Goal: Task Accomplishment & Management: Use online tool/utility

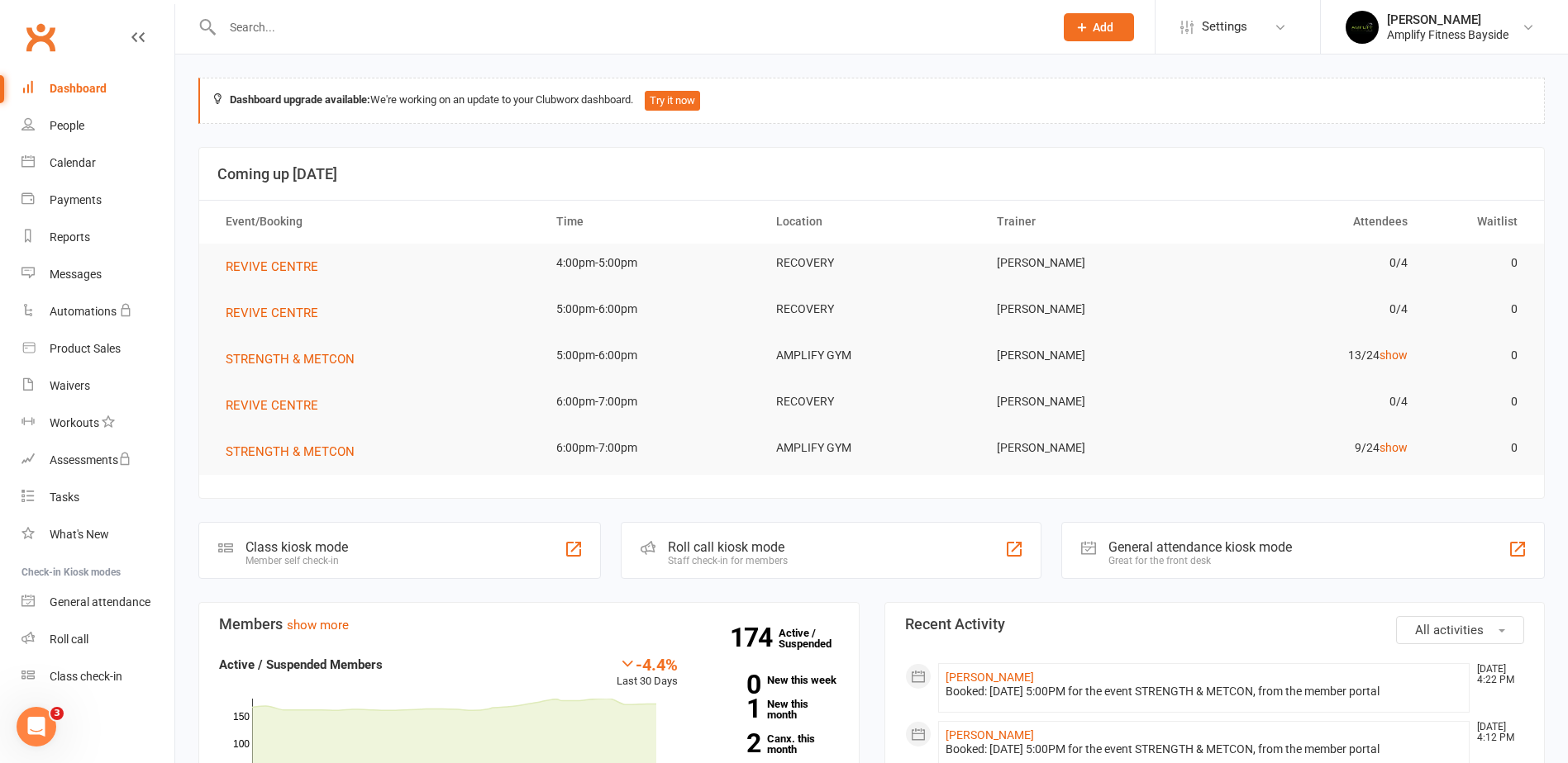
click at [298, 553] on div "Class kiosk mode" at bounding box center [296, 547] width 103 height 16
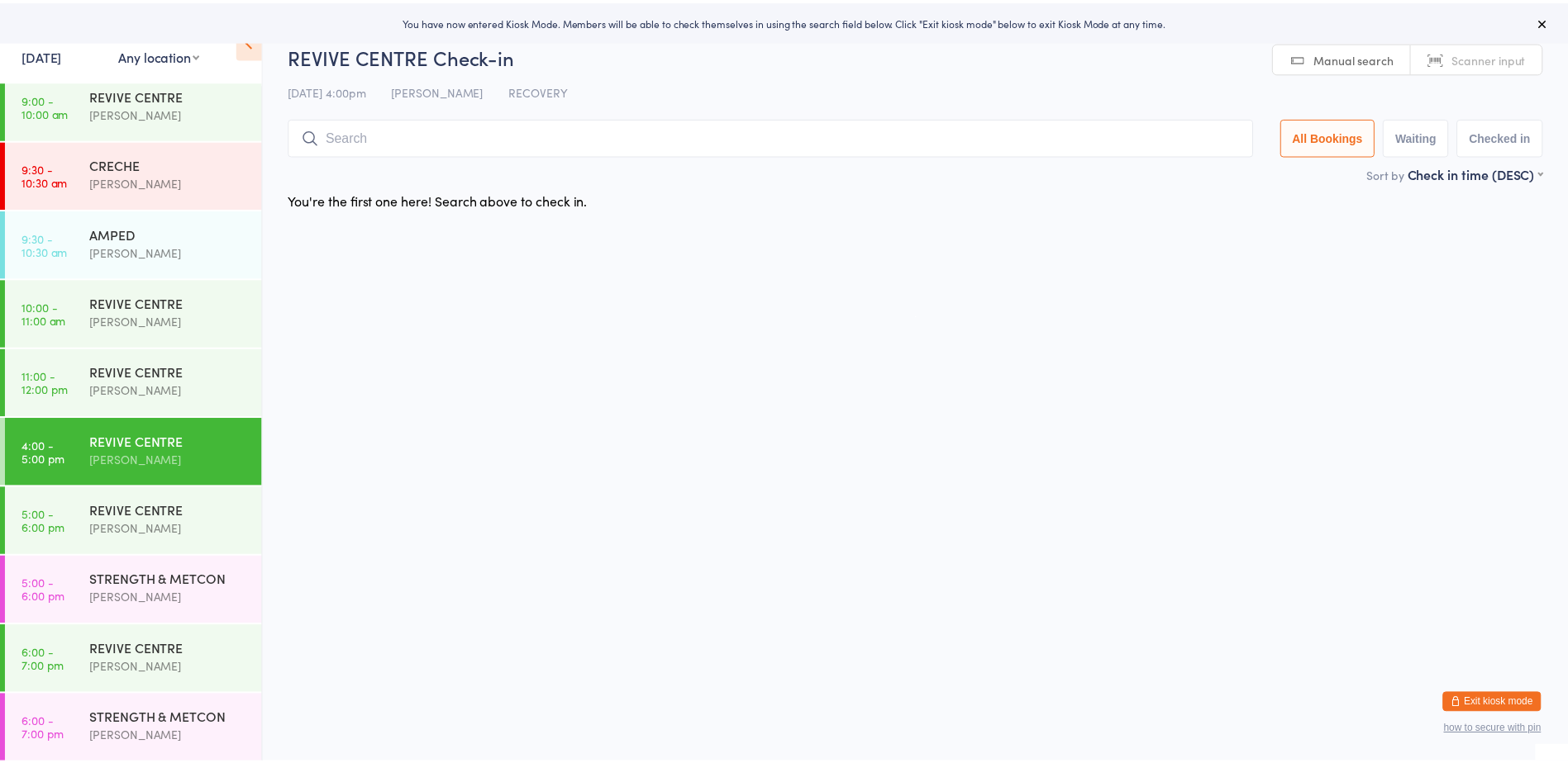
scroll to position [358, 0]
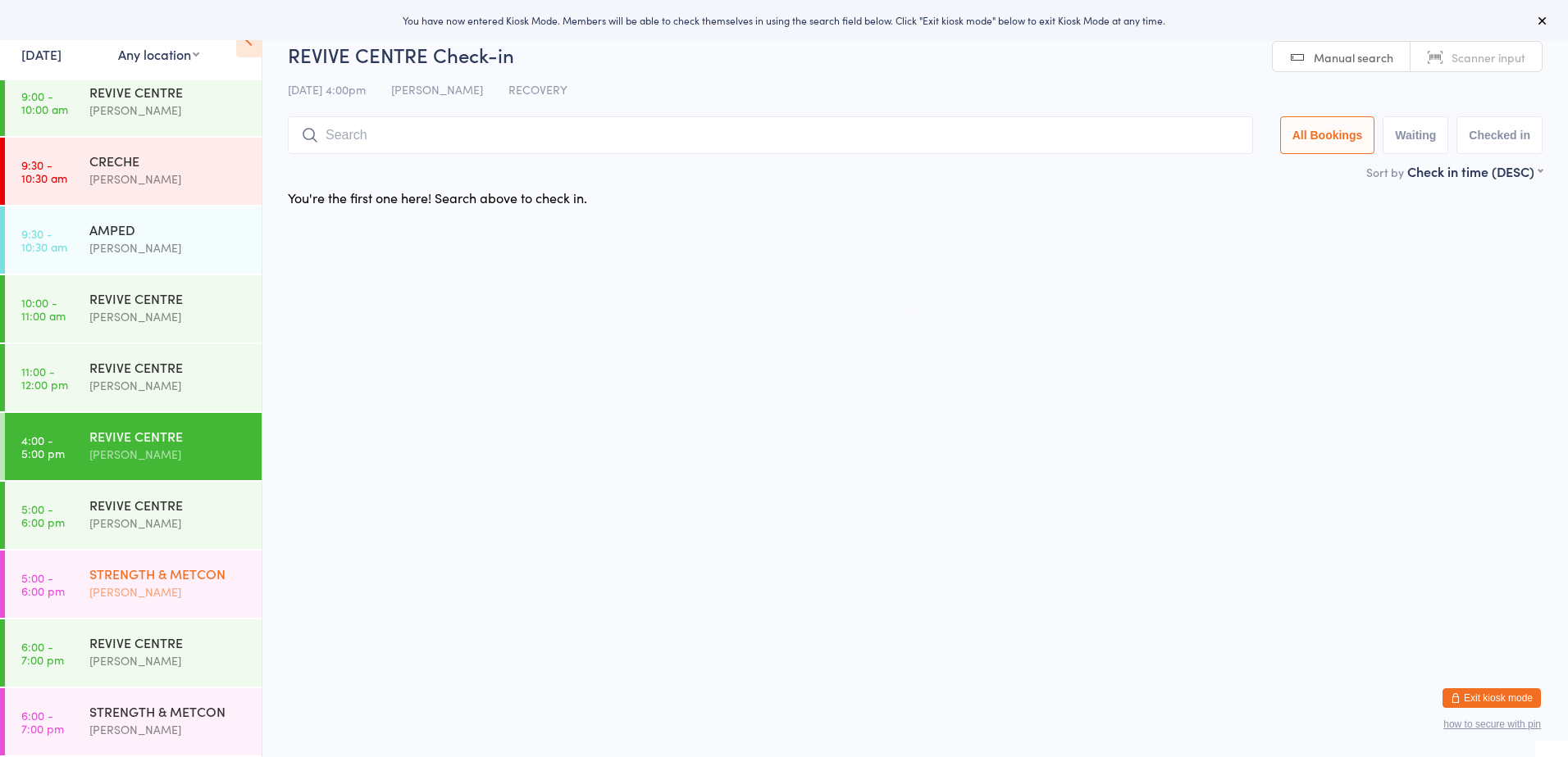
click at [120, 566] on div "STRENGTH & METCON" at bounding box center [168, 573] width 158 height 18
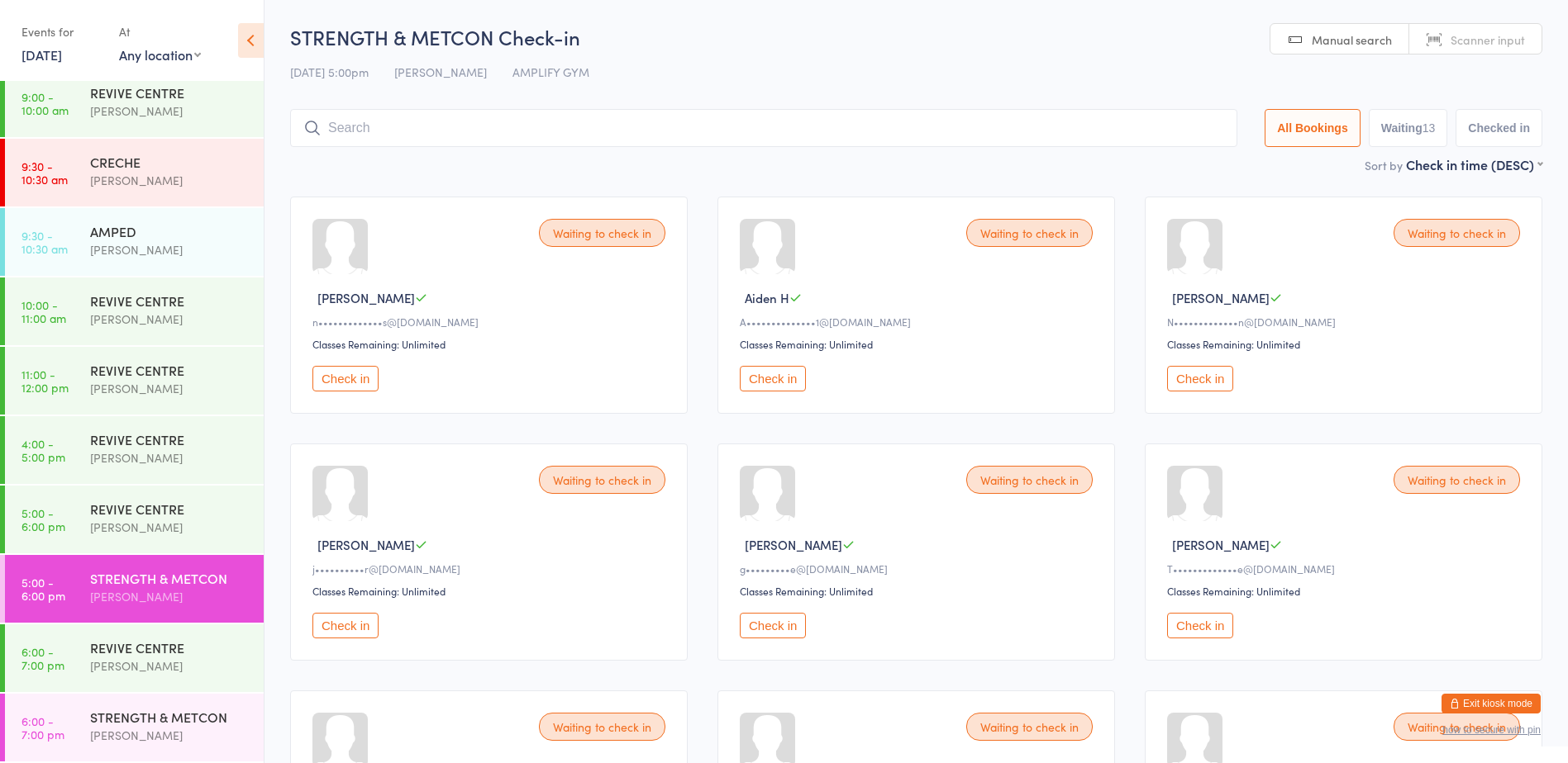
click at [391, 133] on input "search" at bounding box center [763, 128] width 947 height 38
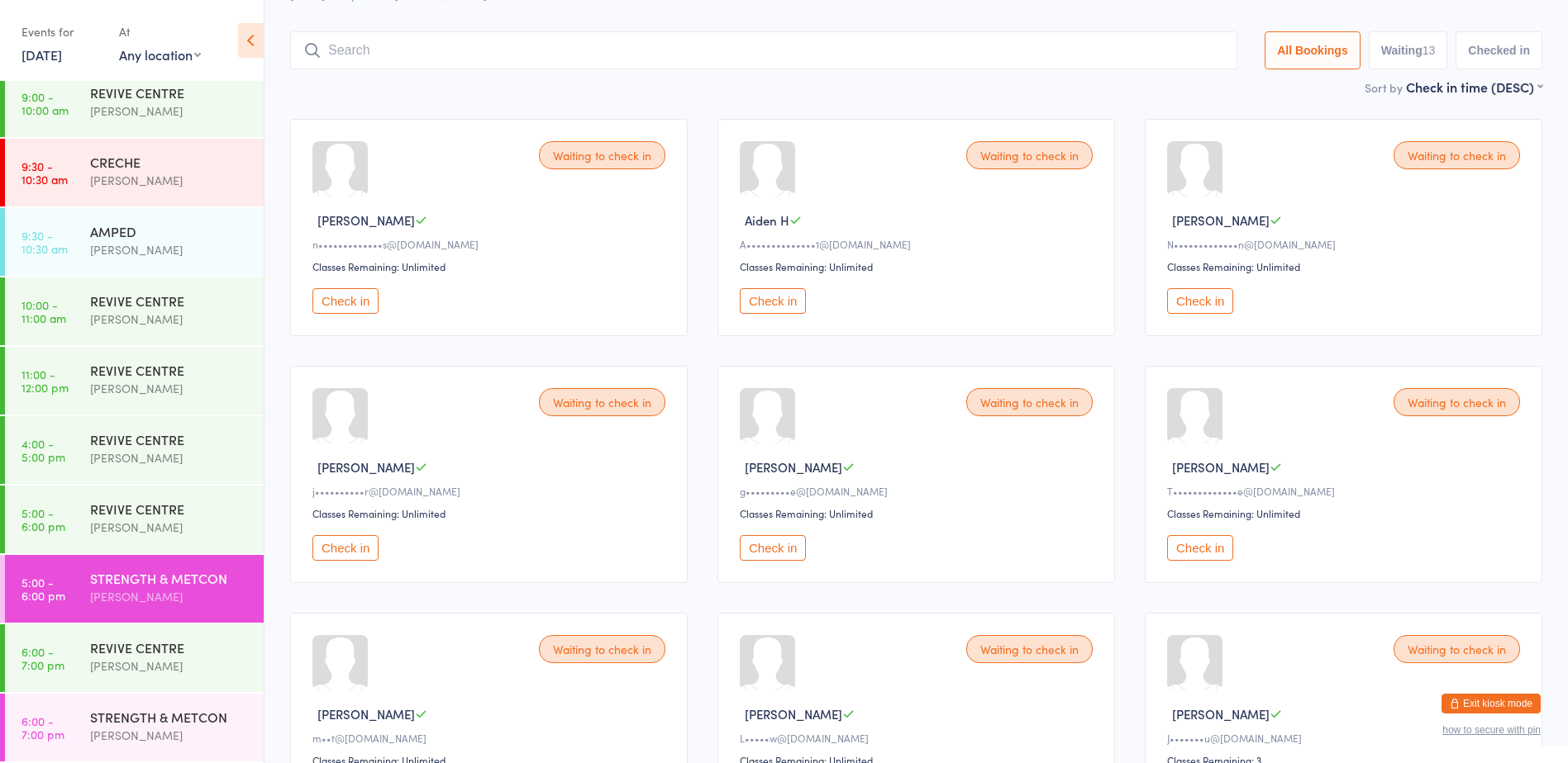
scroll to position [109, 0]
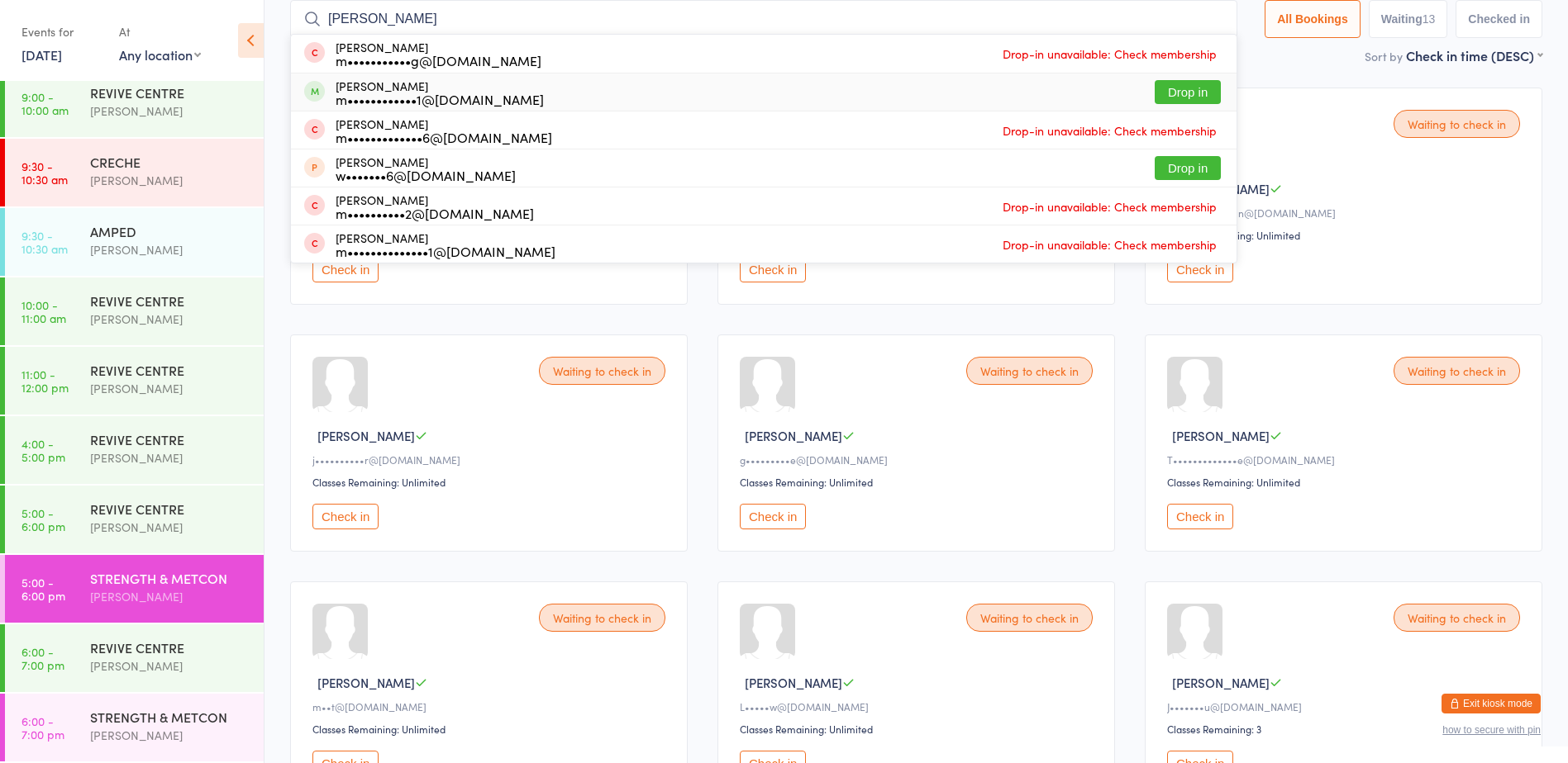
type input "[PERSON_NAME]"
click at [1199, 87] on button "Drop in" at bounding box center [1188, 91] width 66 height 24
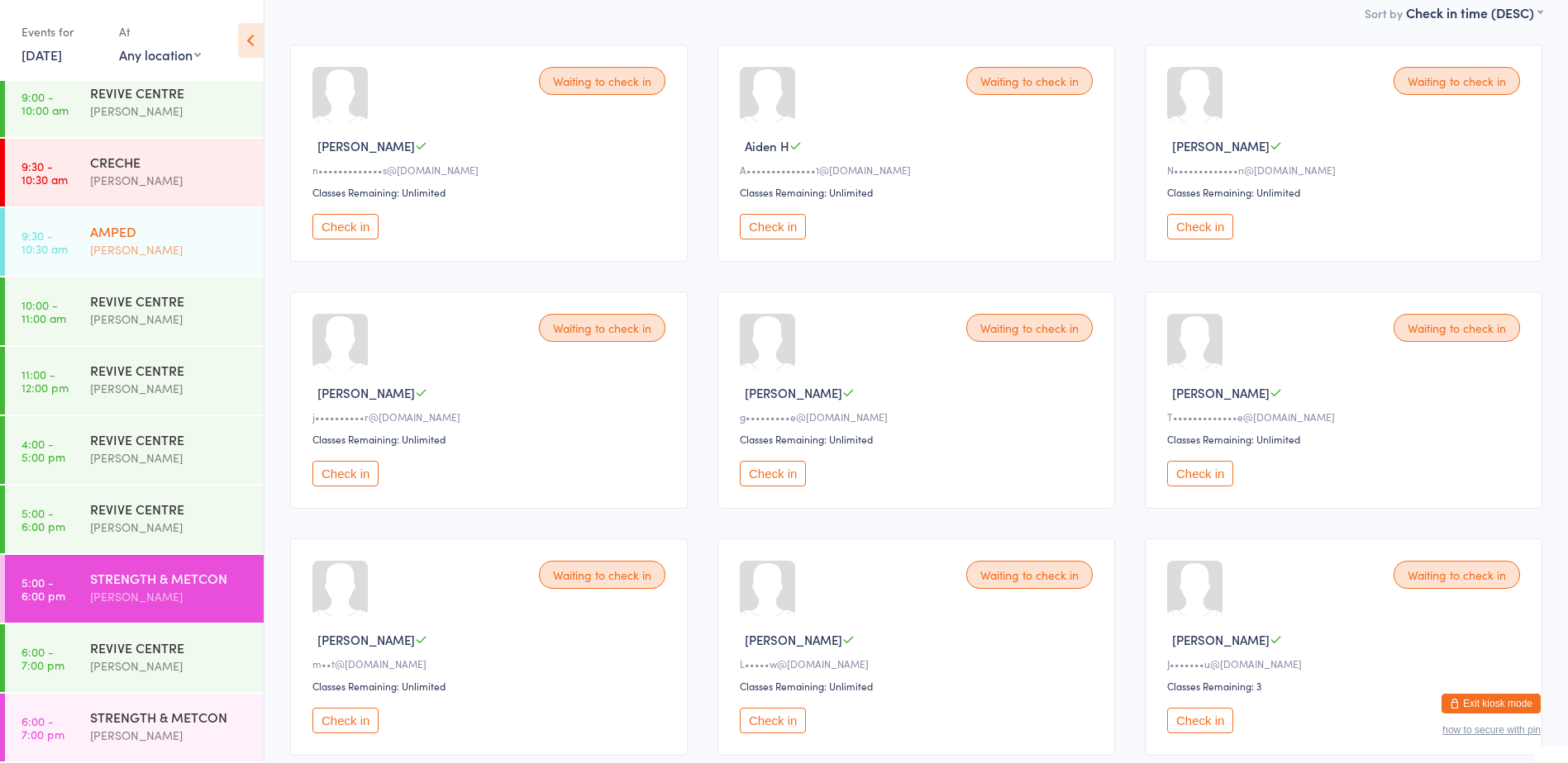
scroll to position [192, 0]
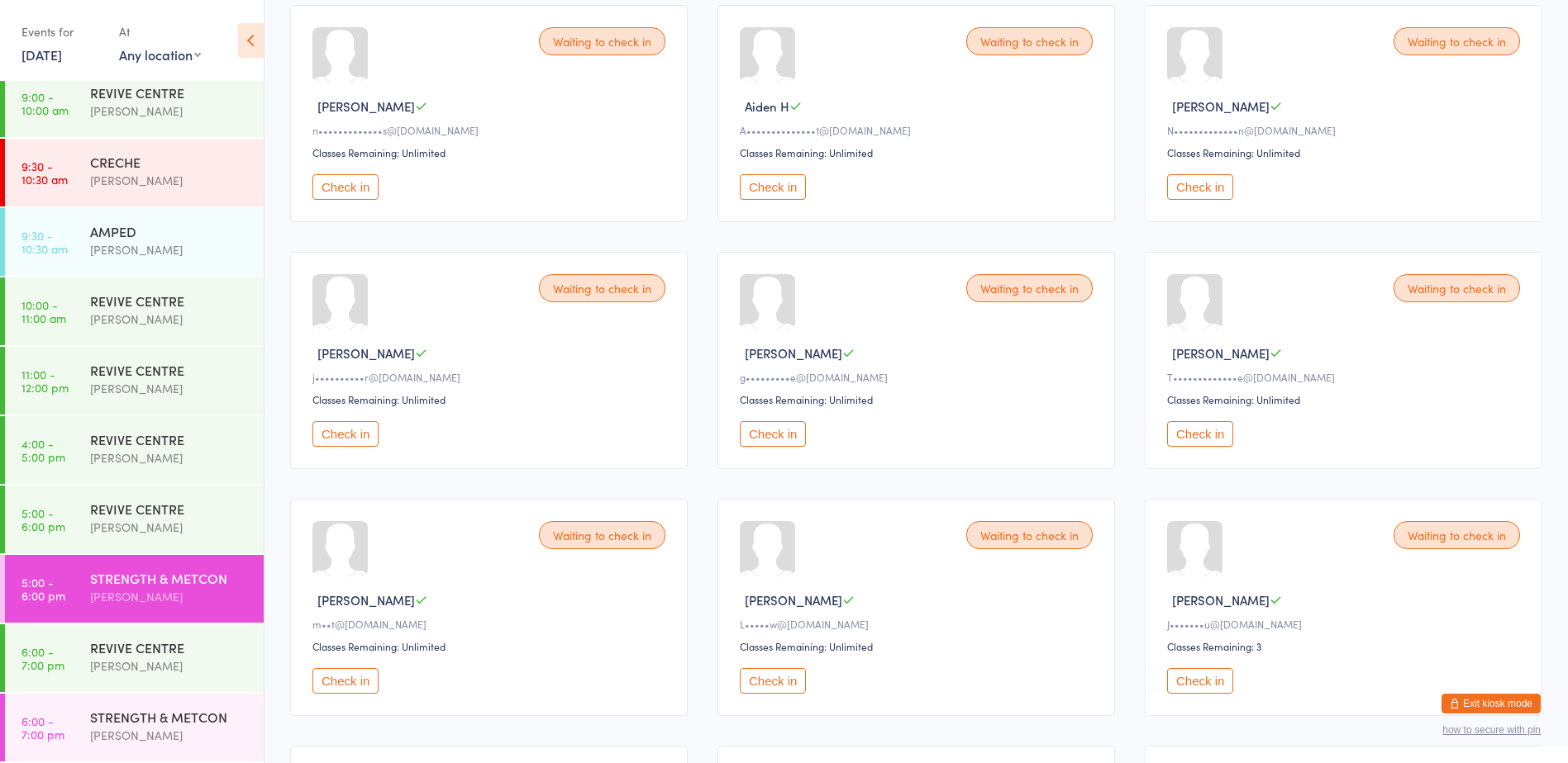
click at [333, 187] on button "Check in" at bounding box center [345, 186] width 66 height 25
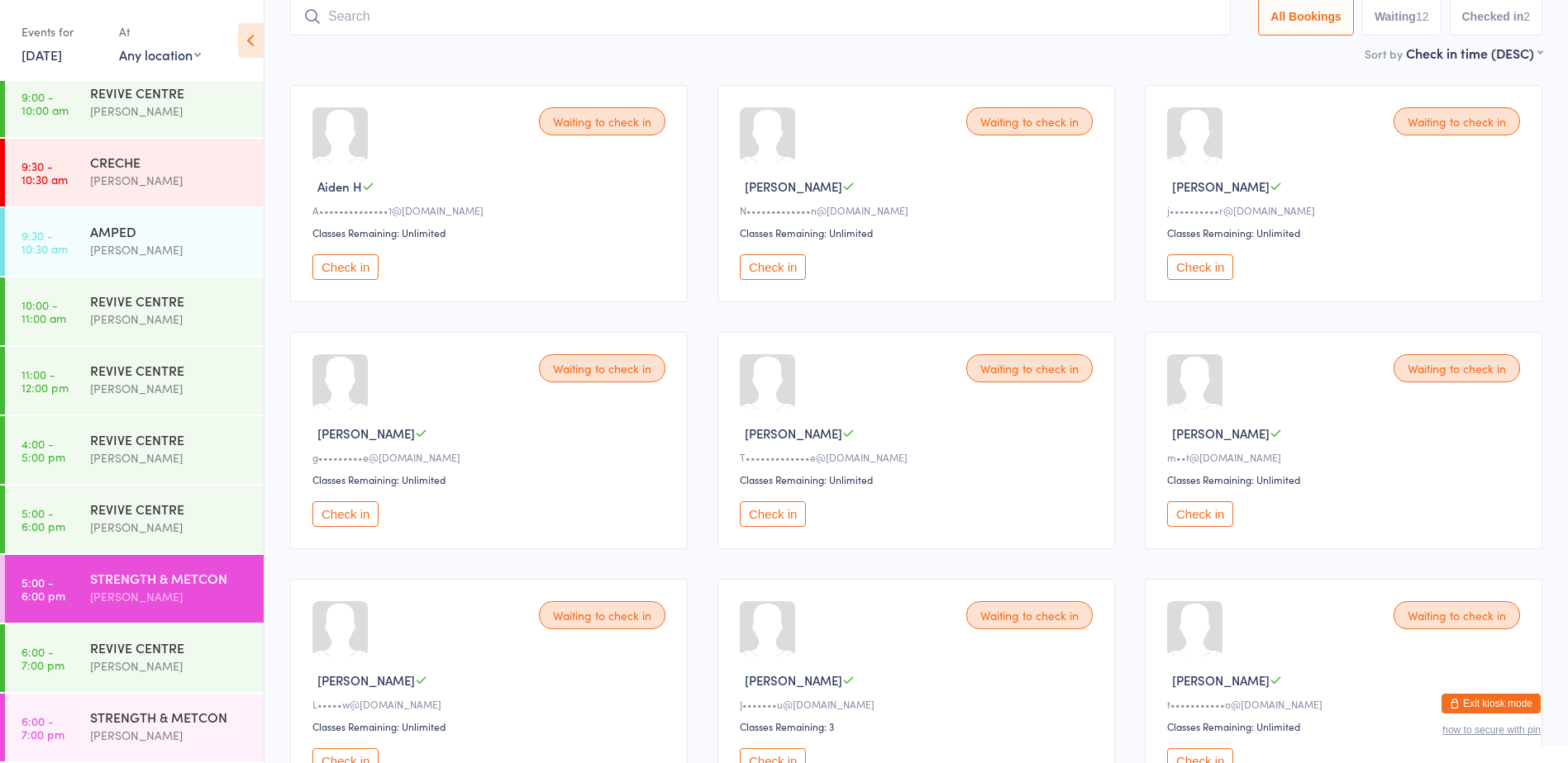
scroll to position [92, 0]
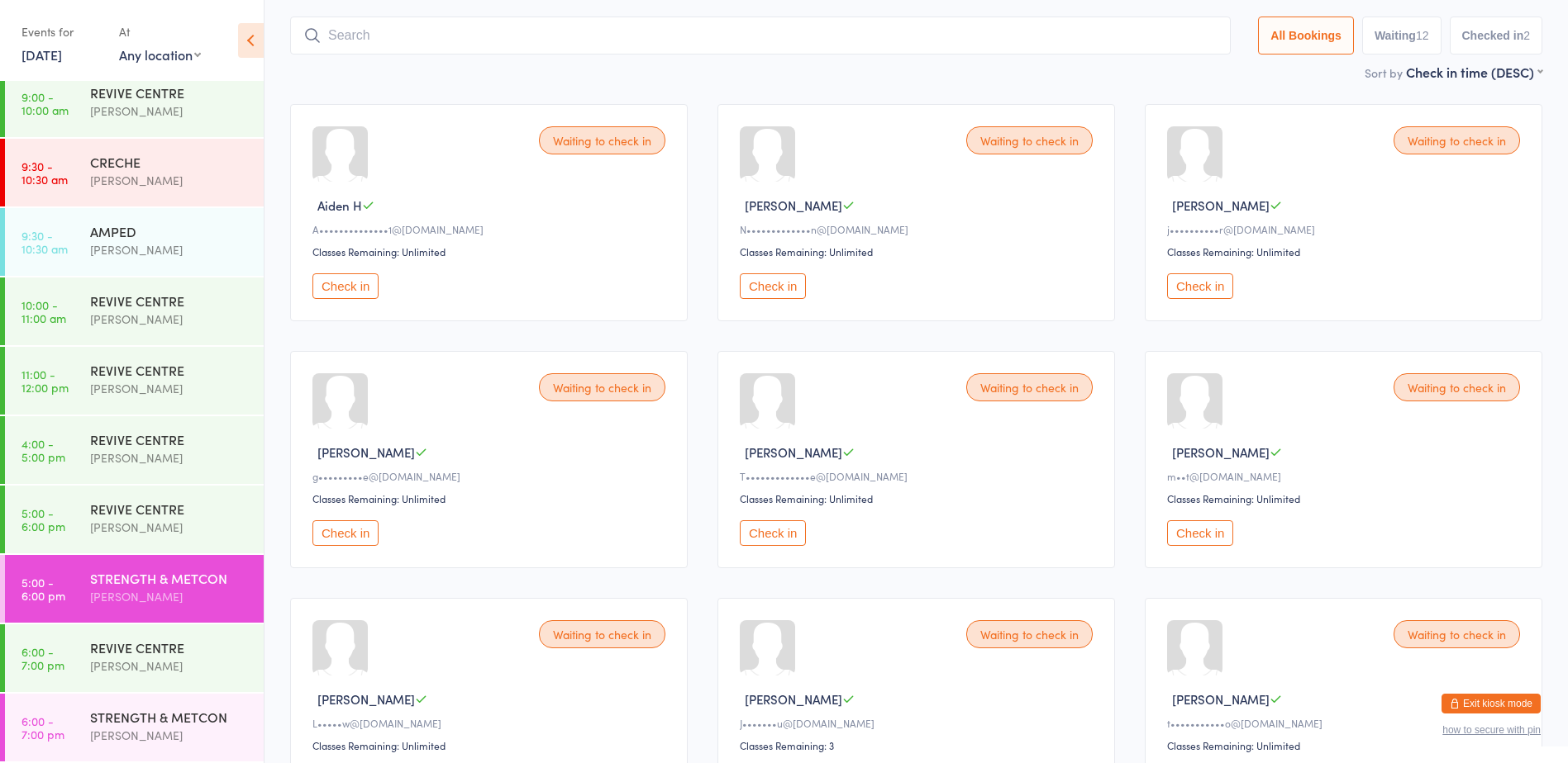
click at [778, 278] on button "Check in" at bounding box center [773, 286] width 66 height 25
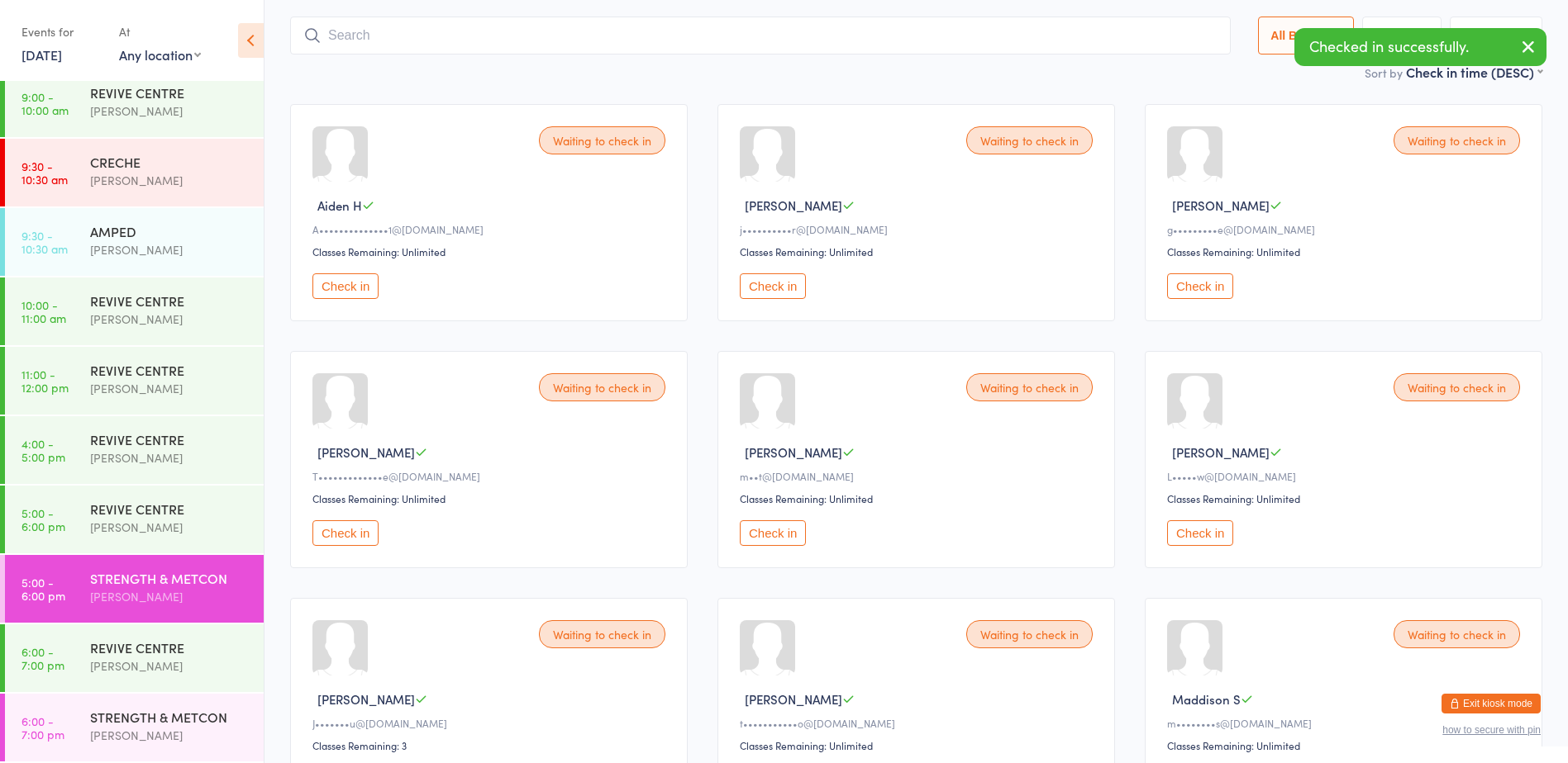
click at [328, 532] on button "Check in" at bounding box center [345, 533] width 66 height 25
click at [410, 30] on input "search" at bounding box center [760, 36] width 940 height 38
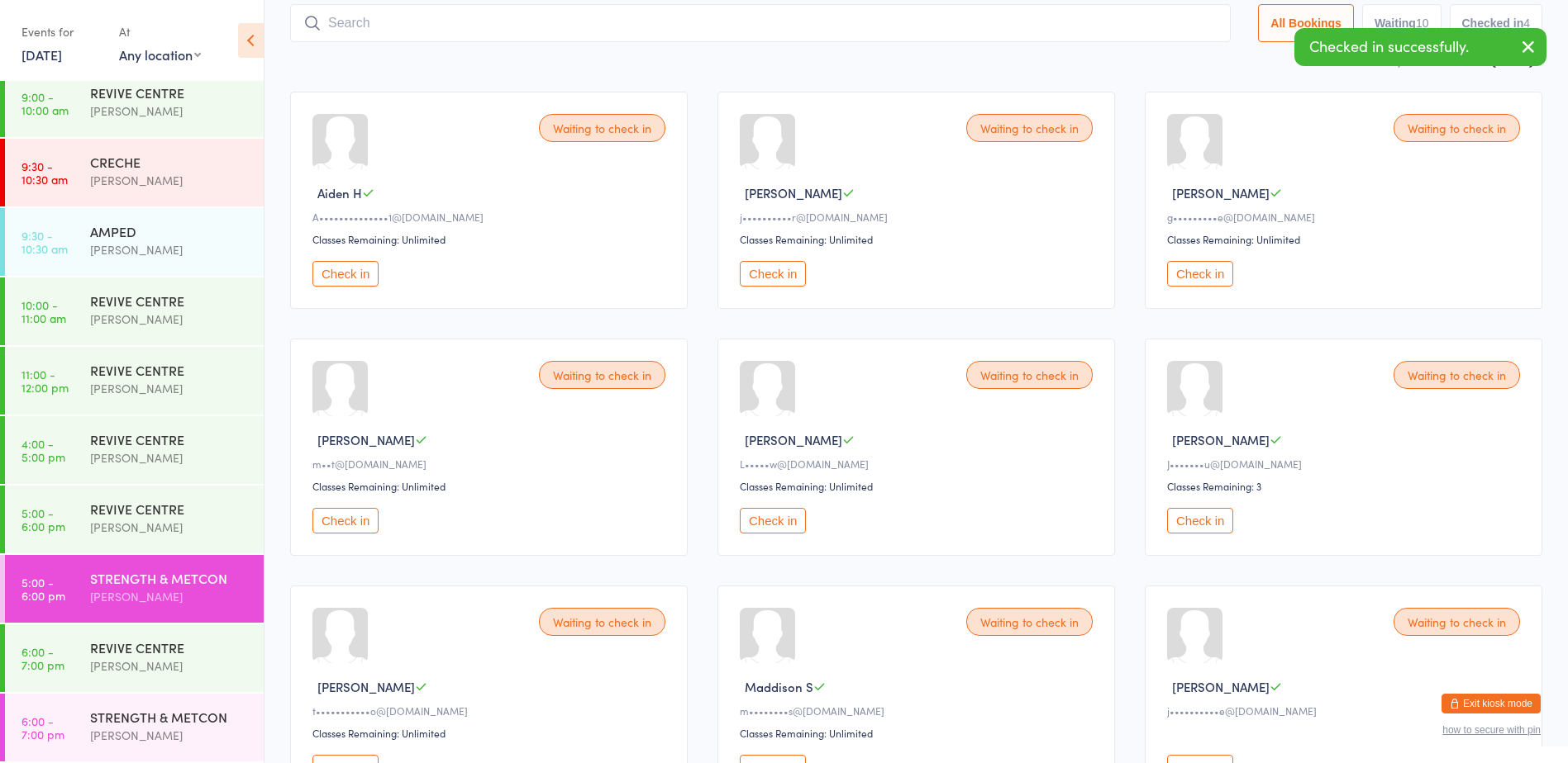
scroll to position [109, 0]
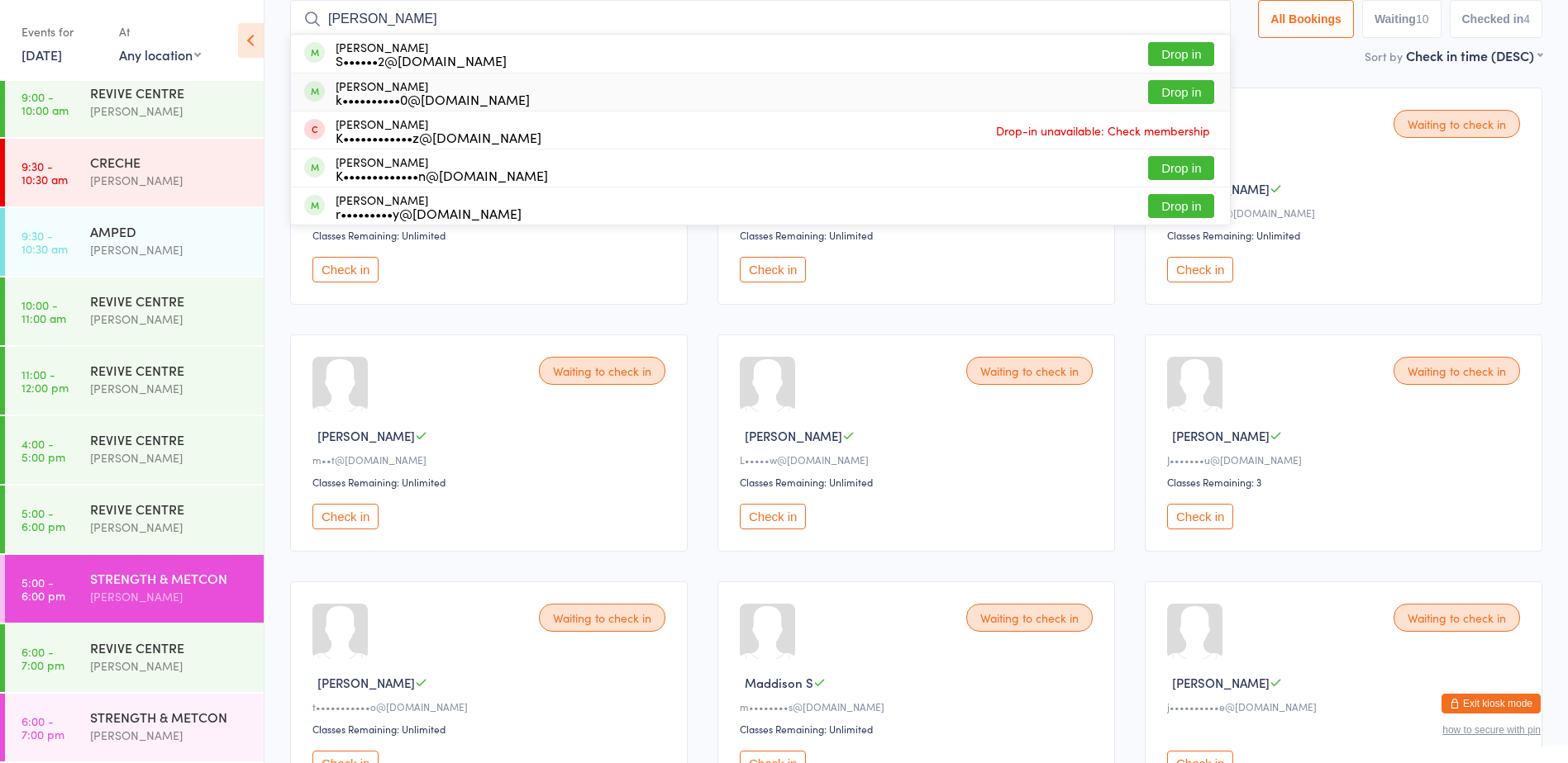
type input "[PERSON_NAME]"
click at [1178, 85] on button "Drop in" at bounding box center [1181, 91] width 66 height 24
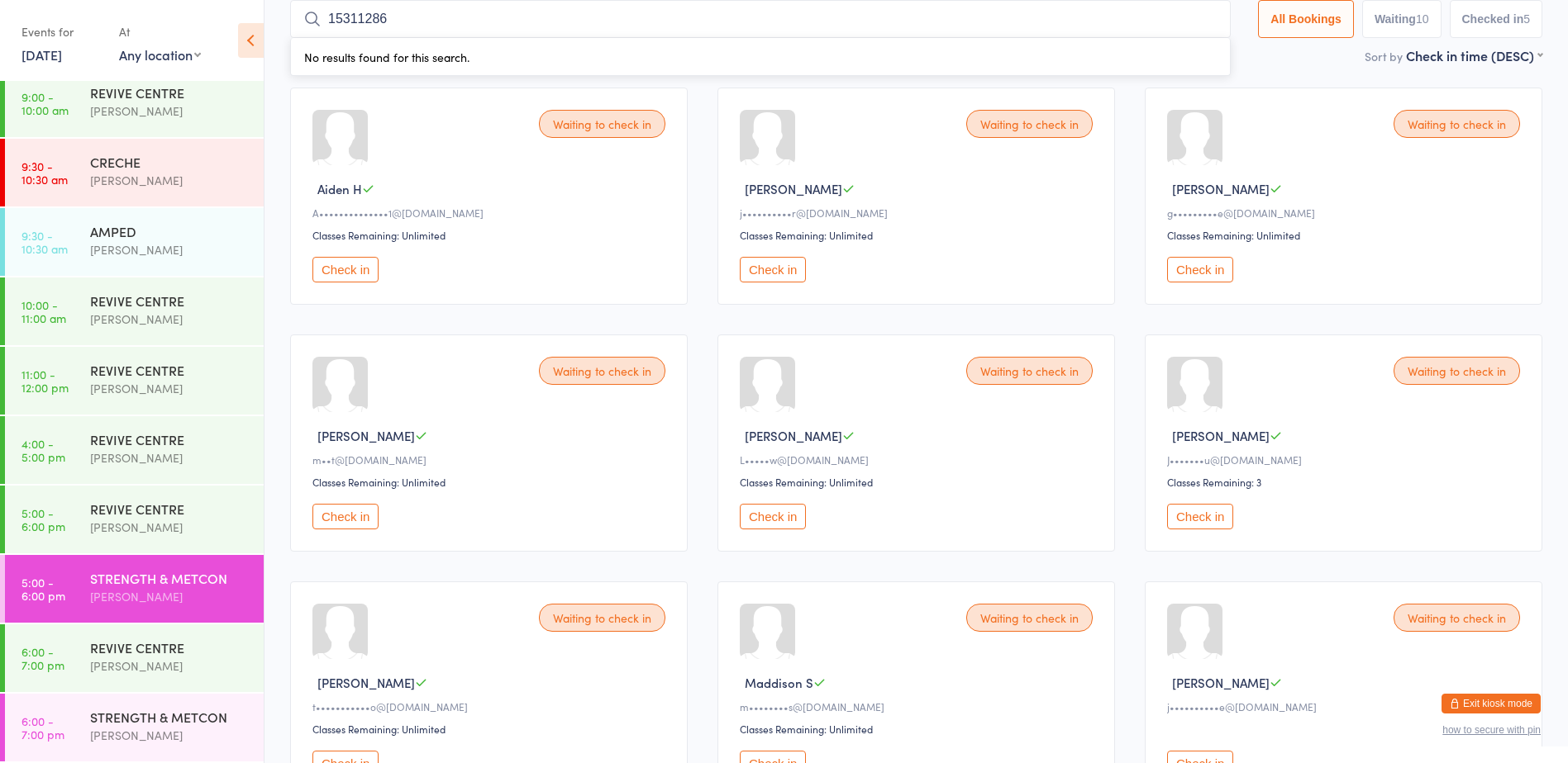
scroll to position [0, 0]
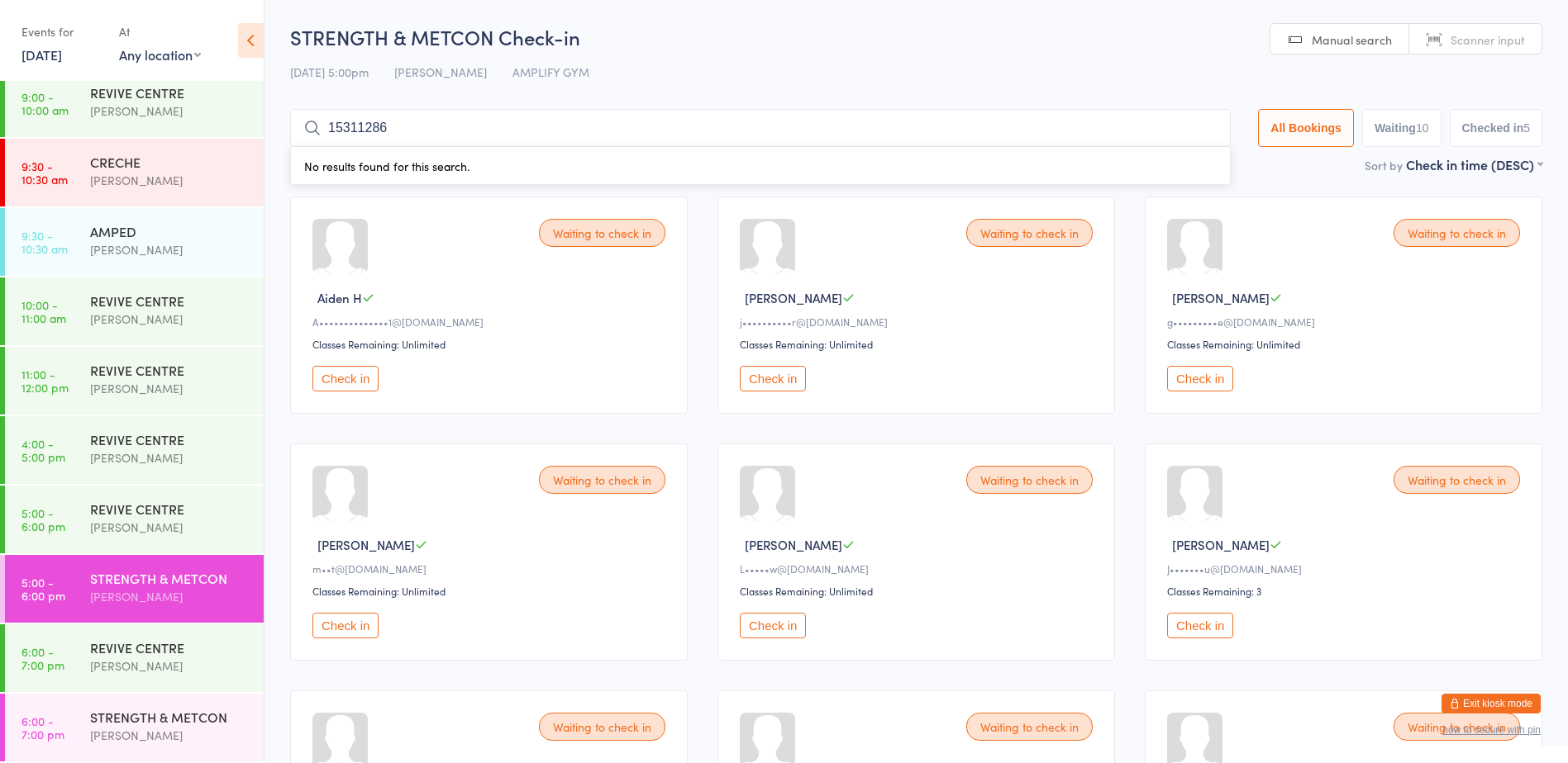
type input "15311286"
click at [758, 379] on button "Check in" at bounding box center [773, 378] width 66 height 25
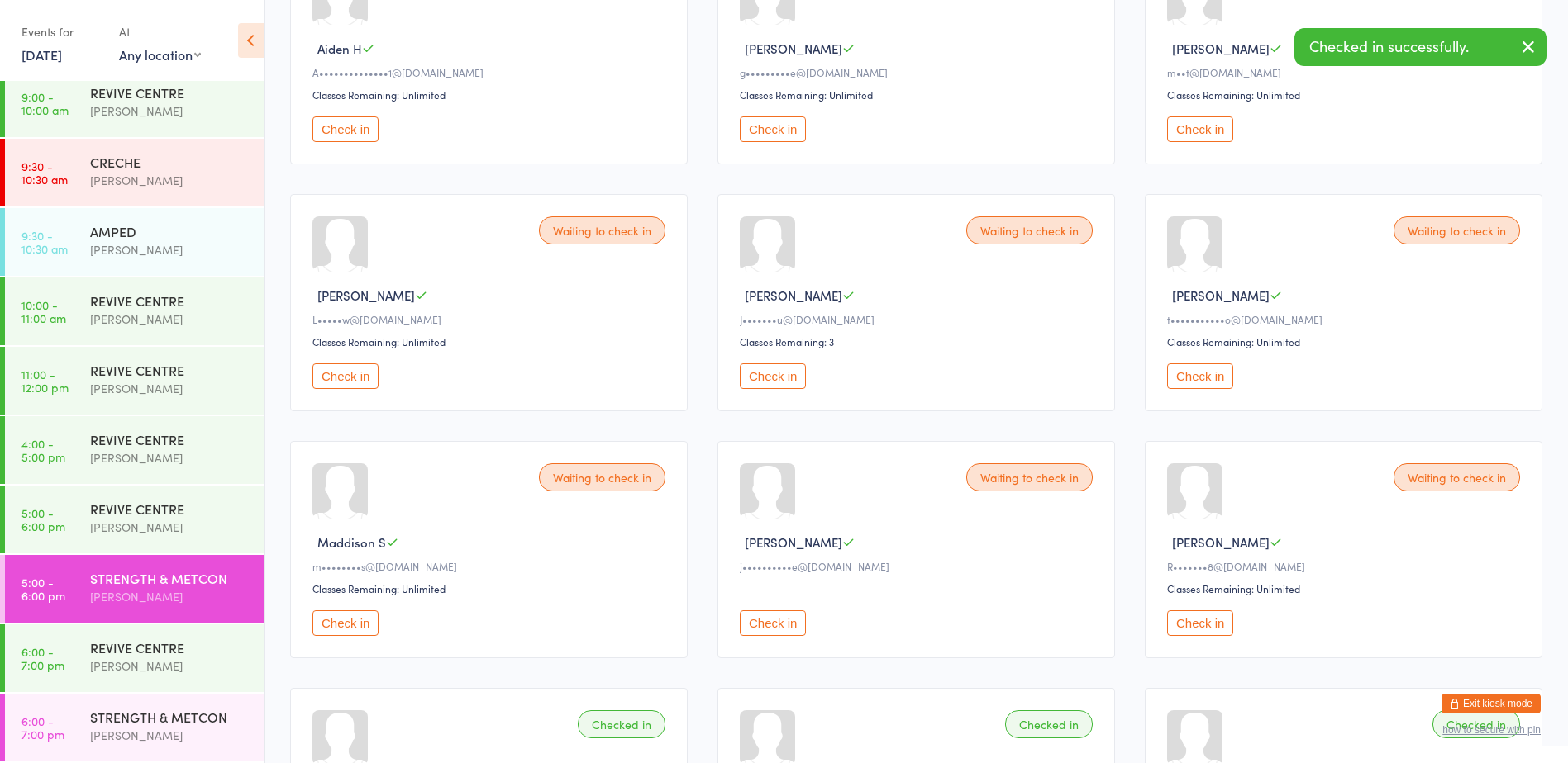
scroll to position [247, 0]
click at [1212, 628] on button "Check in" at bounding box center [1200, 625] width 66 height 25
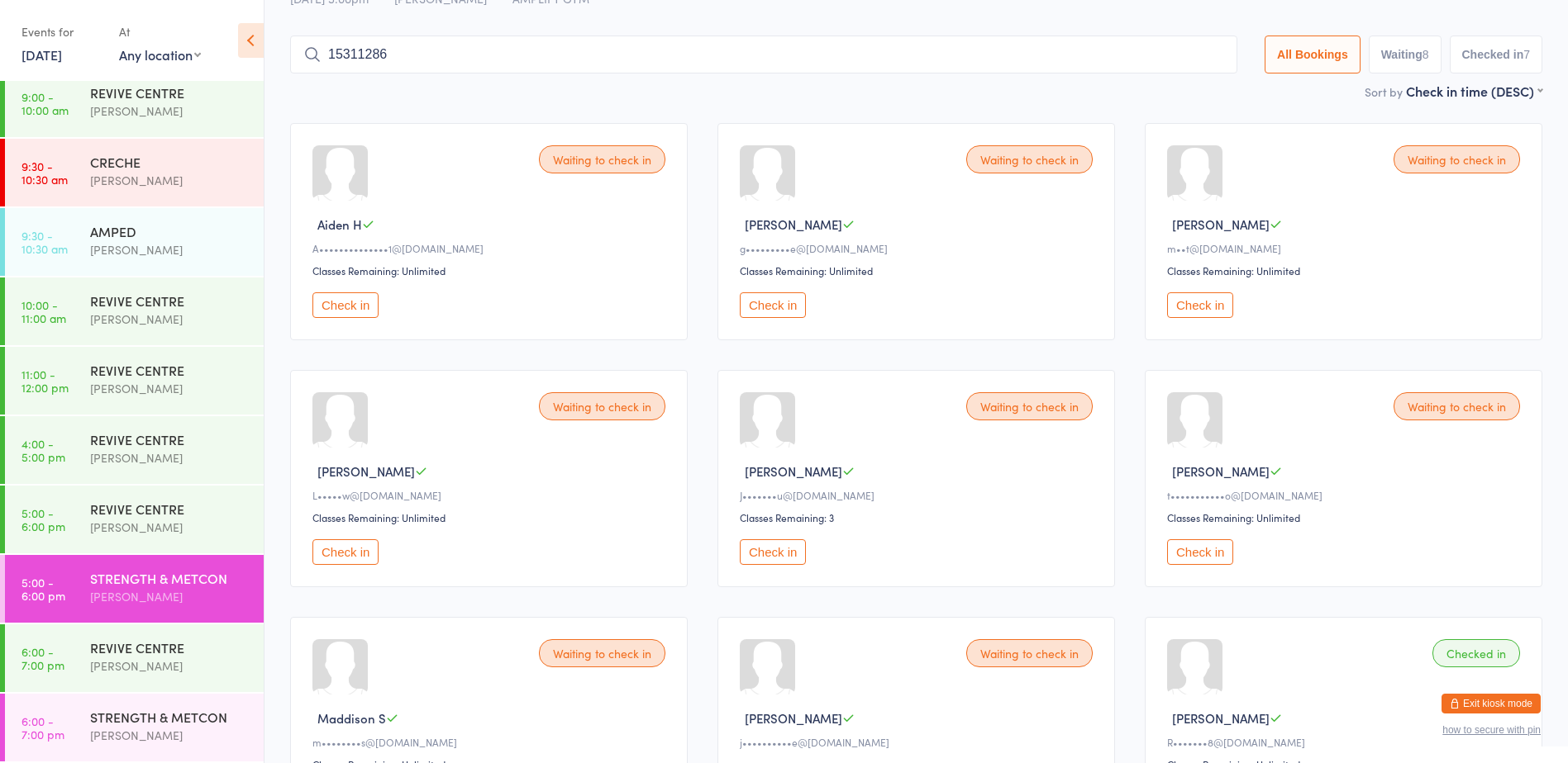
scroll to position [0, 0]
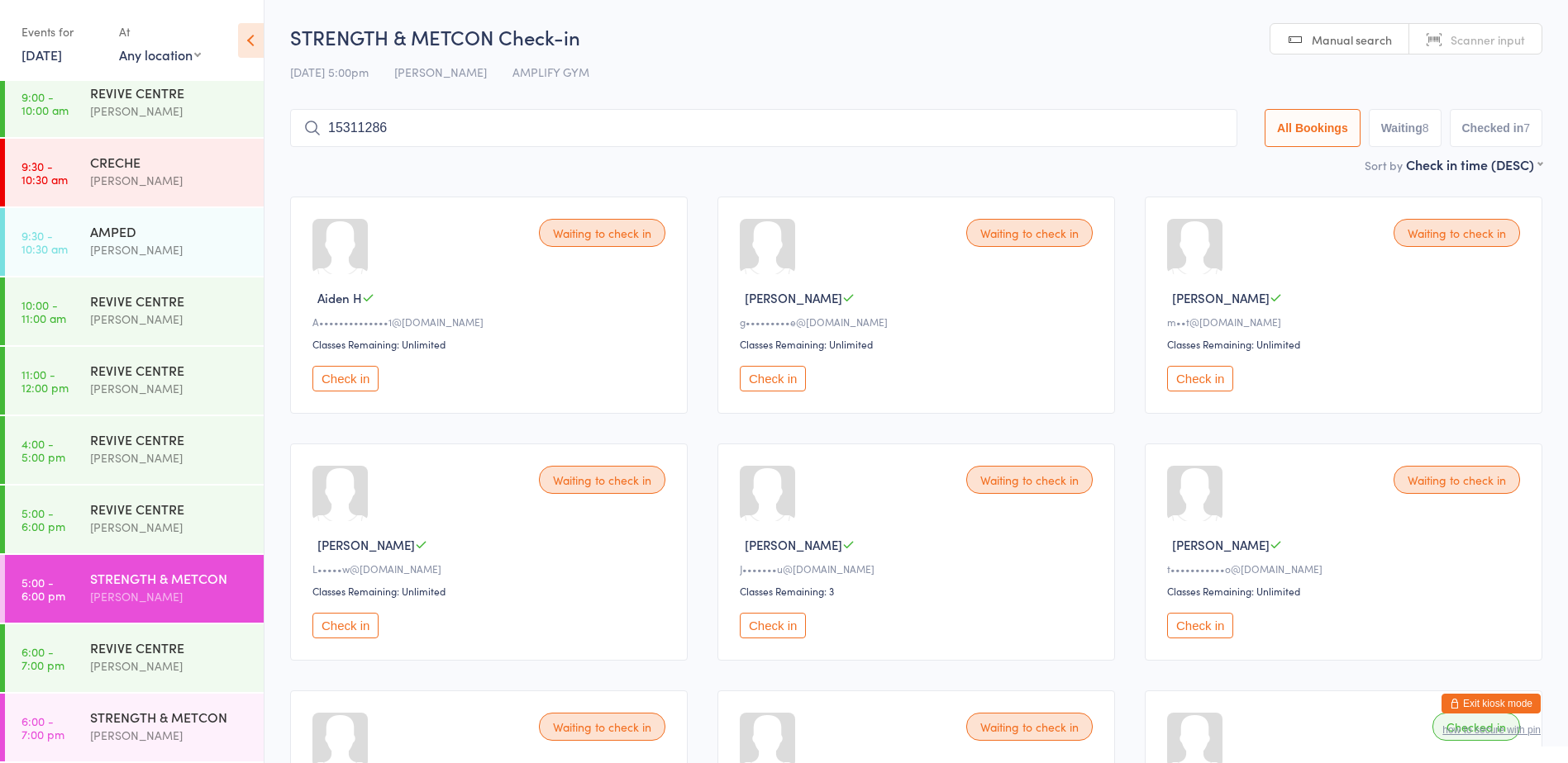
click at [1197, 382] on button "Check in" at bounding box center [1200, 378] width 66 height 25
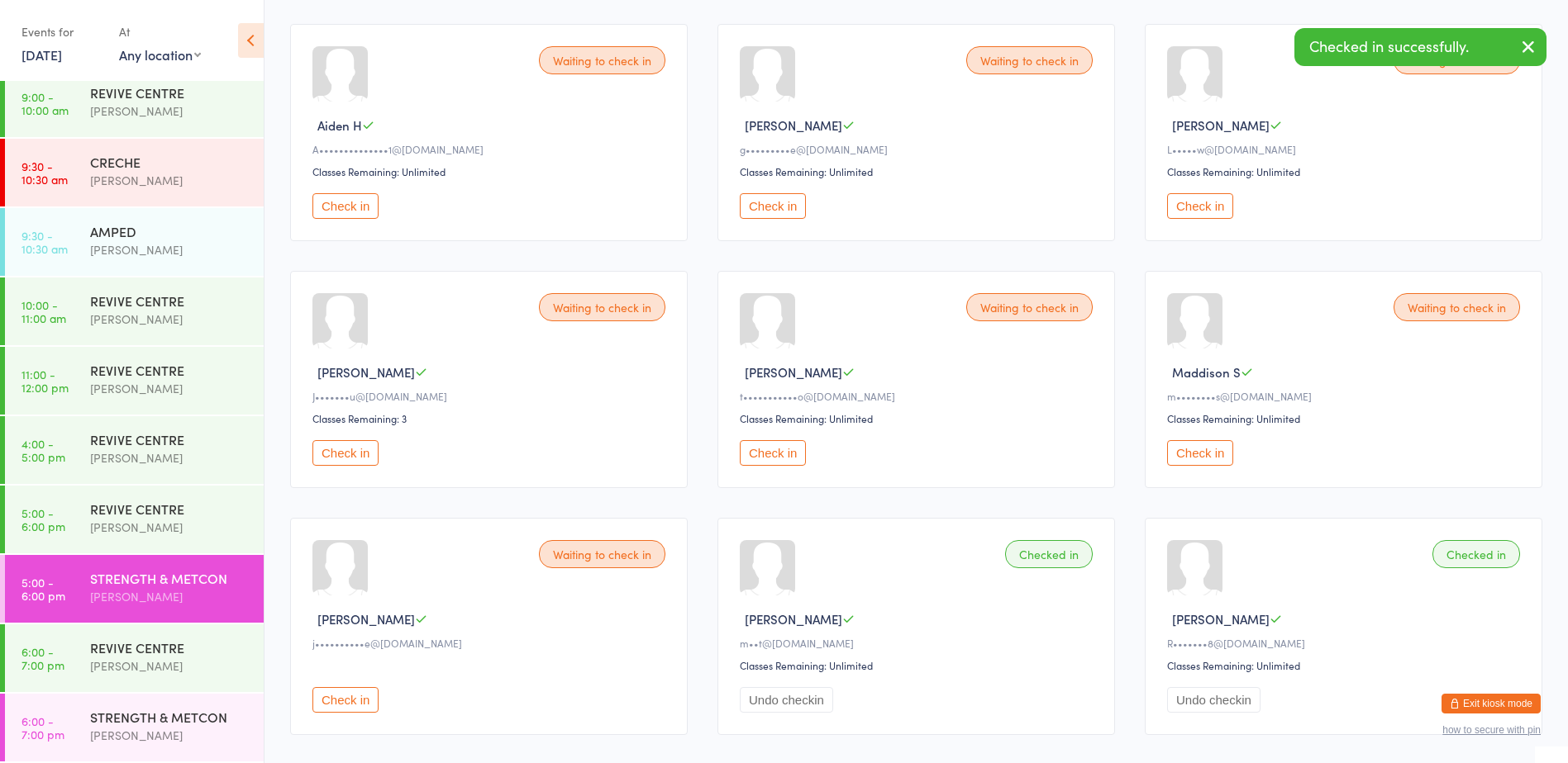
scroll to position [247, 0]
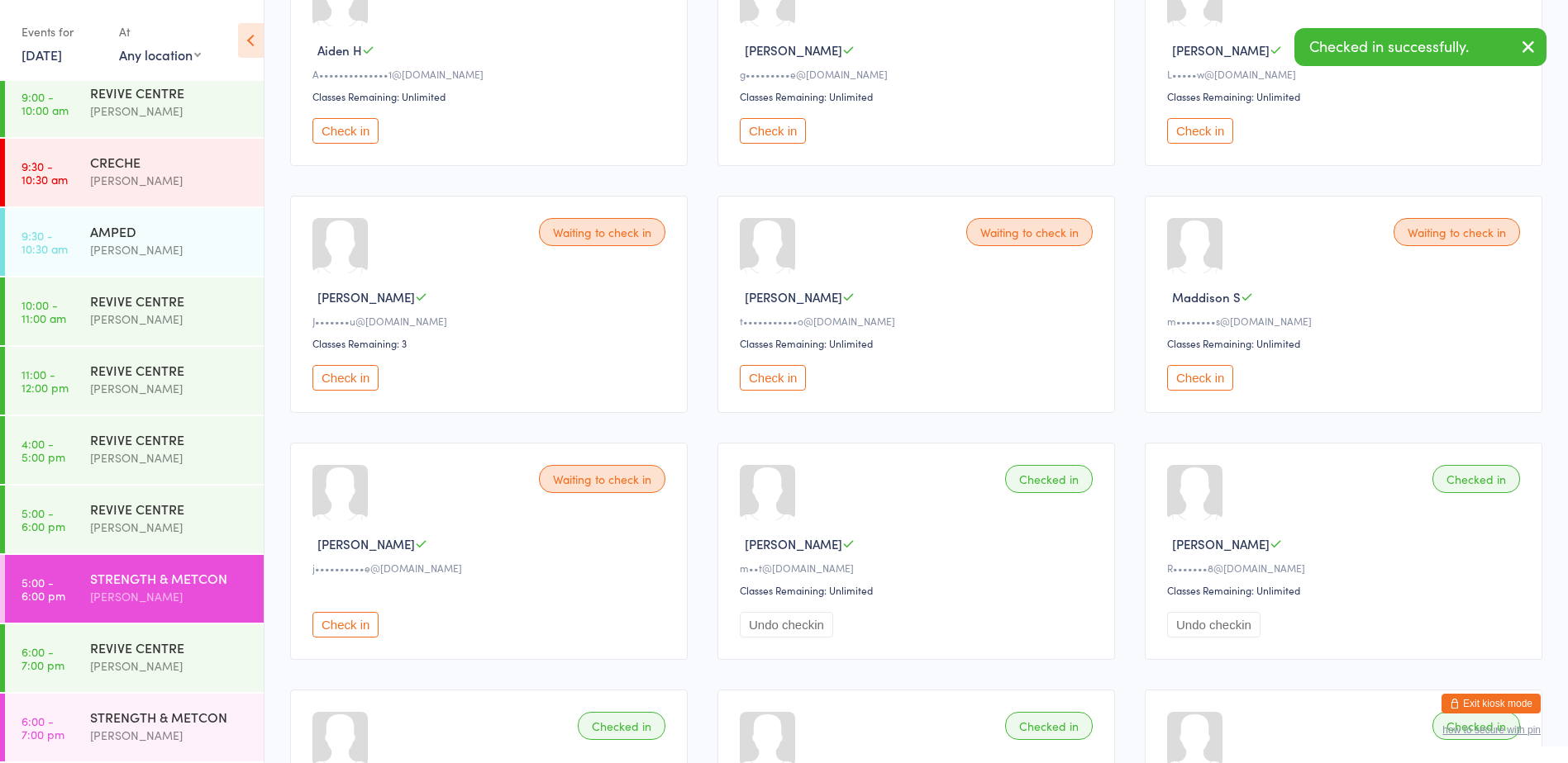
click at [770, 382] on button "Check in" at bounding box center [773, 377] width 66 height 25
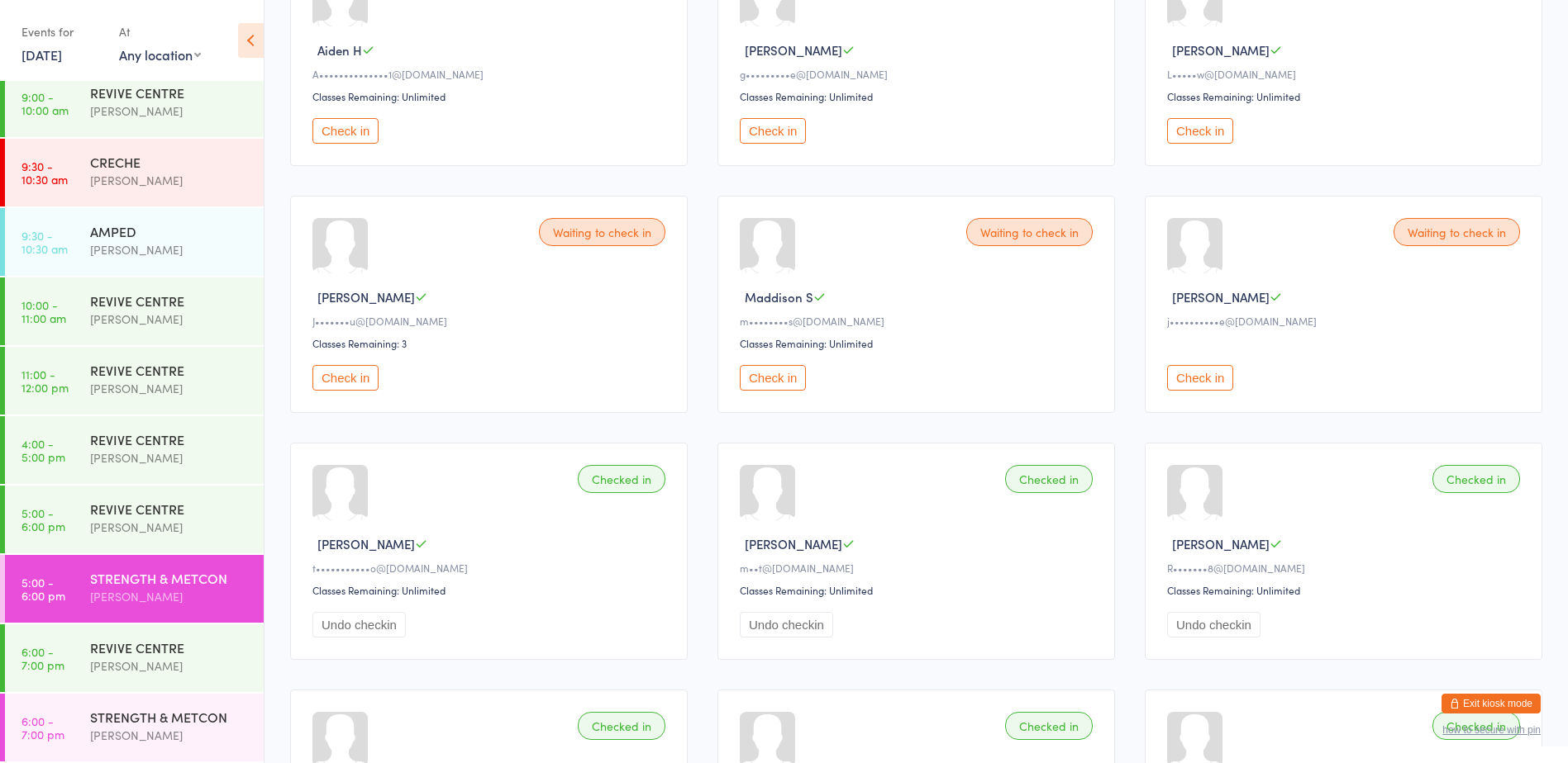
click at [343, 377] on button "Check in" at bounding box center [345, 377] width 66 height 25
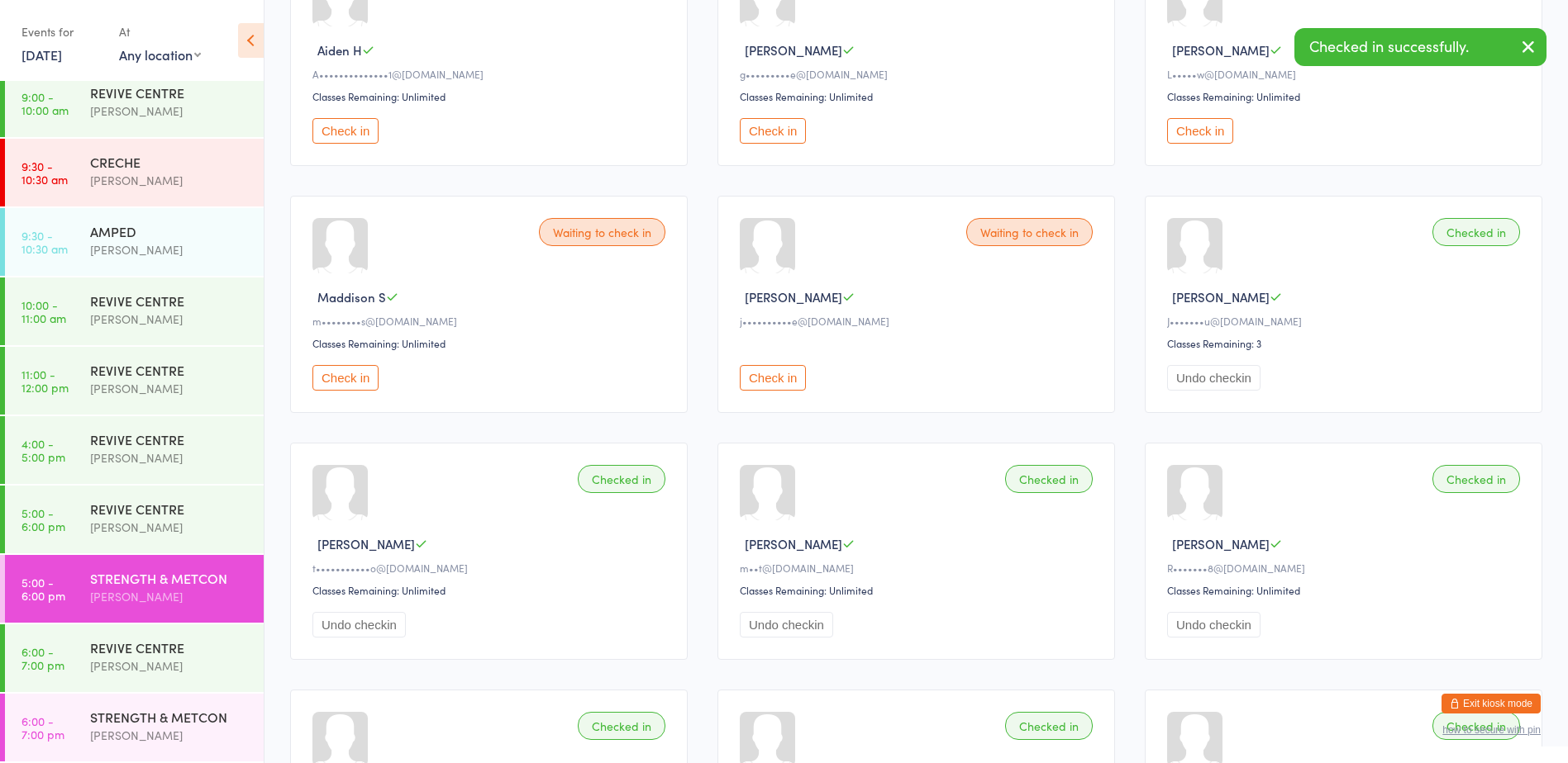
click at [792, 382] on button "Check in" at bounding box center [773, 377] width 66 height 25
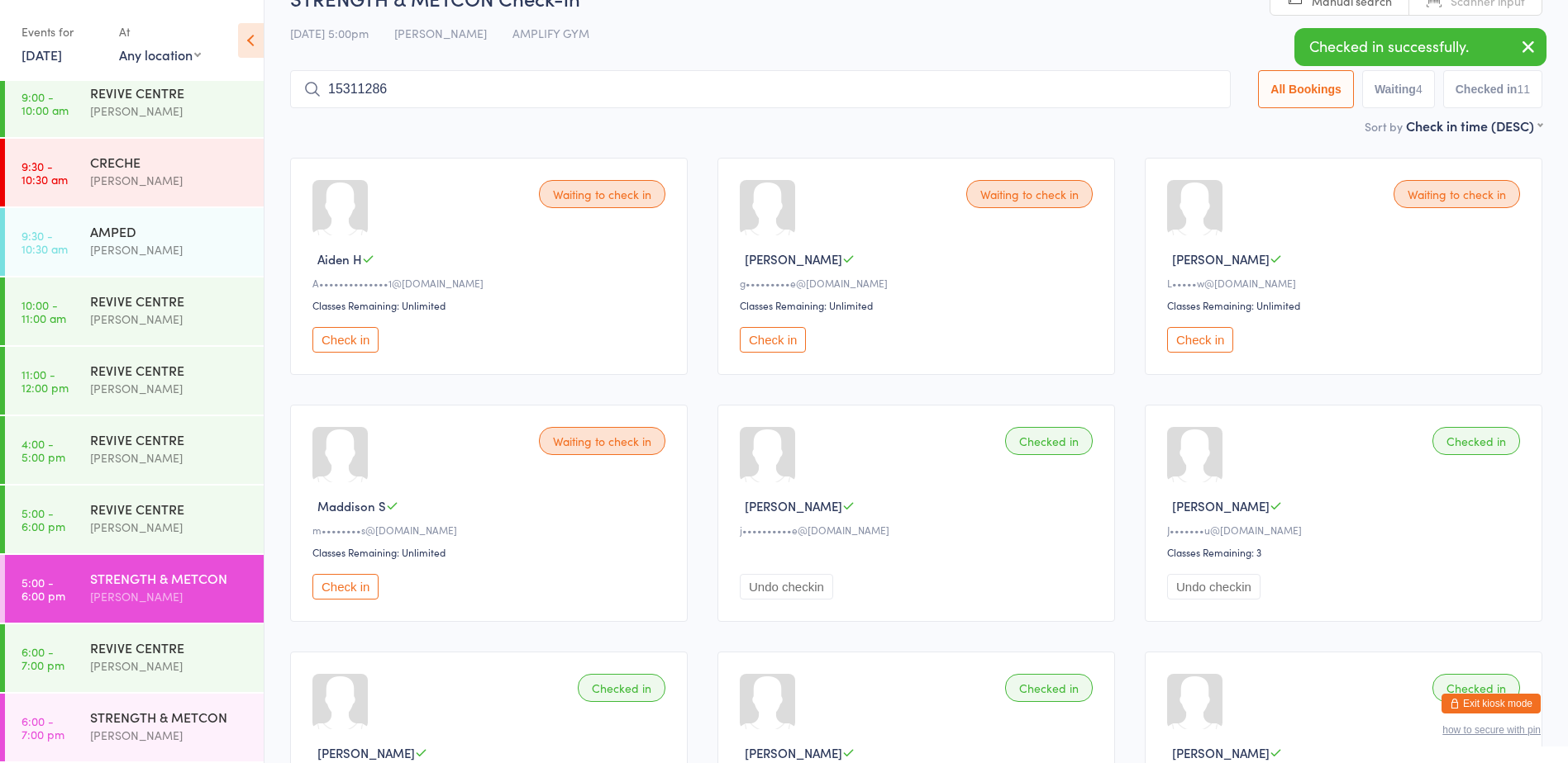
scroll to position [0, 0]
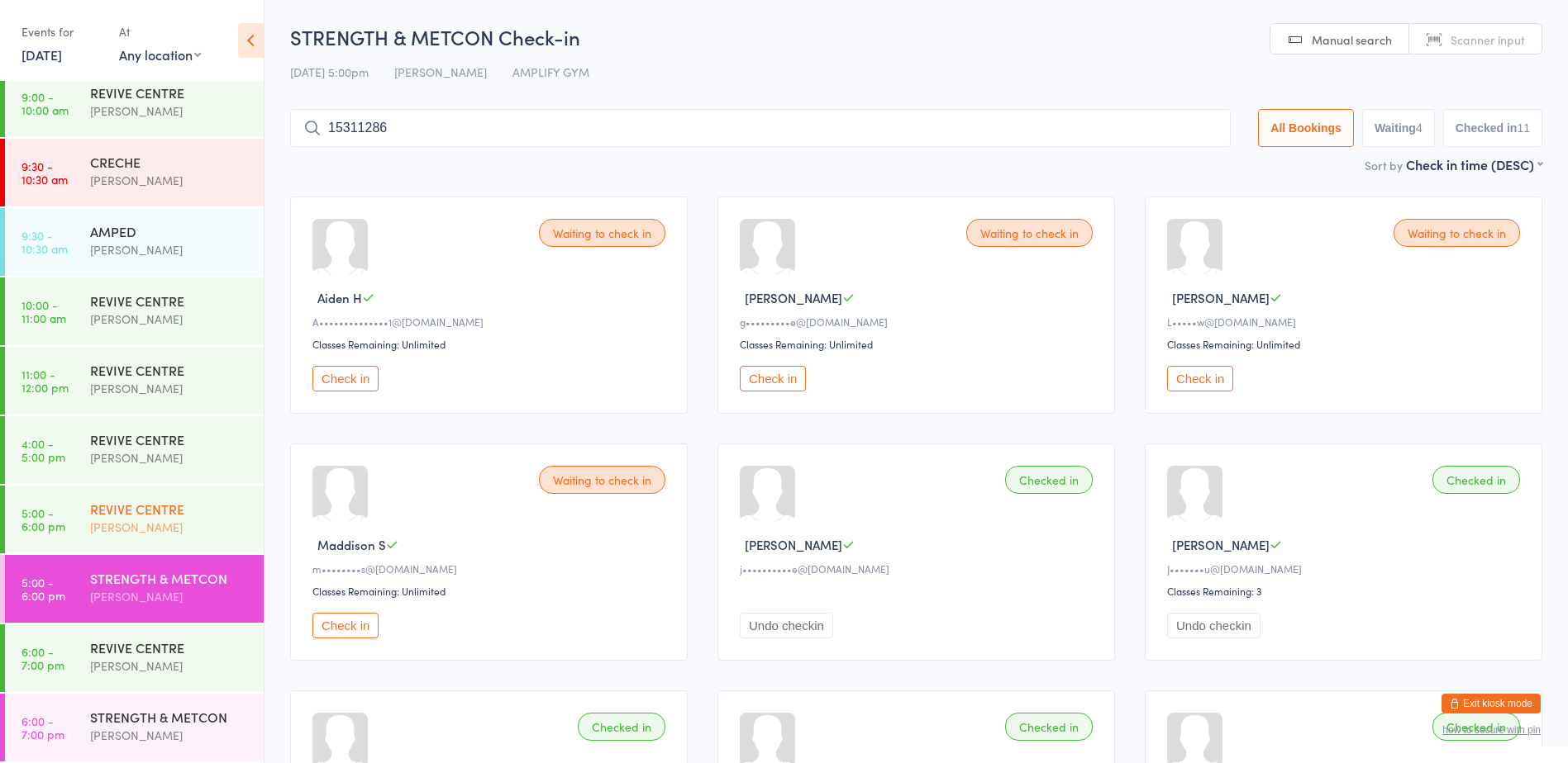
click at [163, 524] on div "[PERSON_NAME]" at bounding box center [169, 528] width 159 height 19
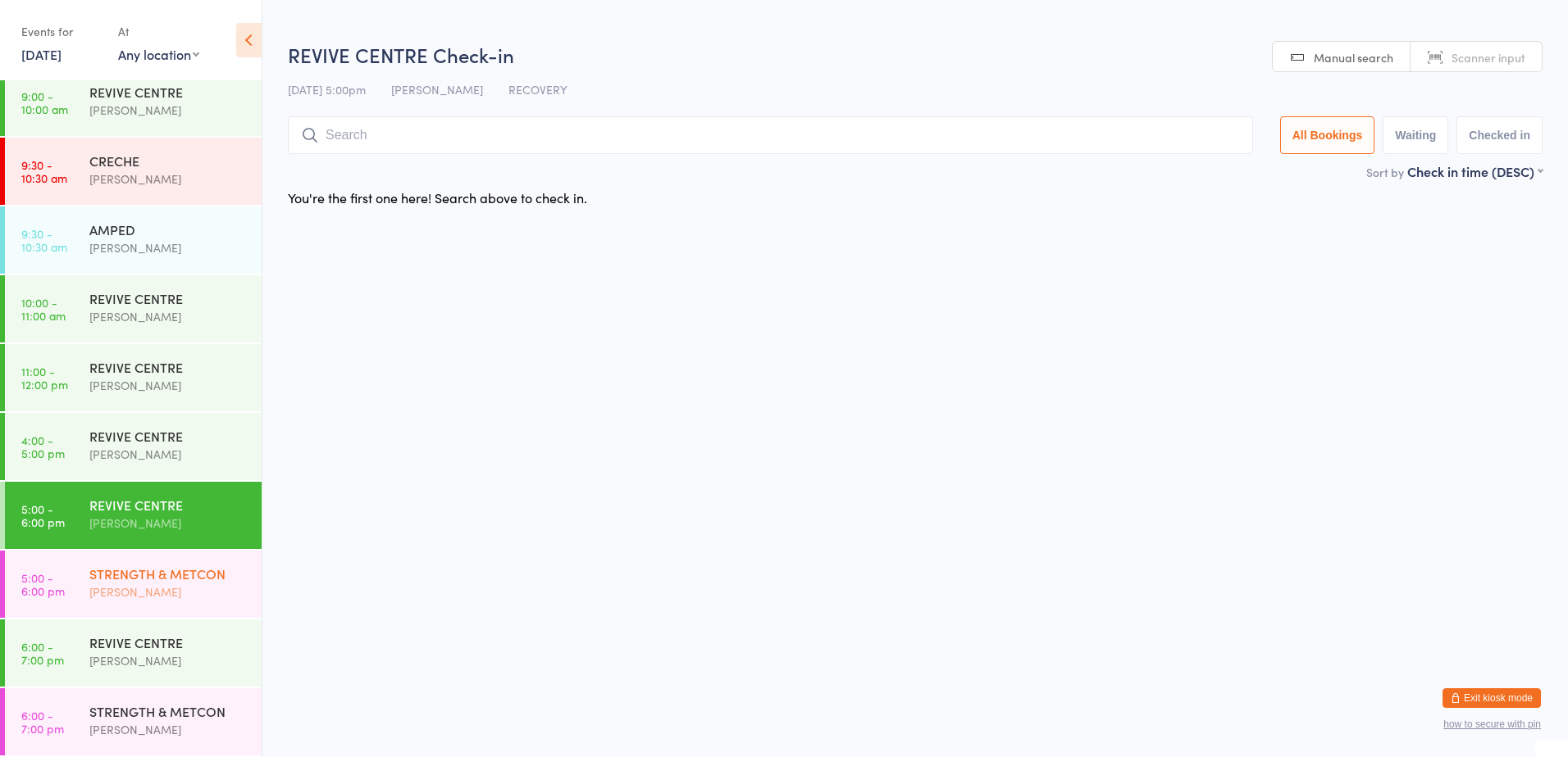
click at [154, 588] on div "[PERSON_NAME]" at bounding box center [168, 592] width 158 height 19
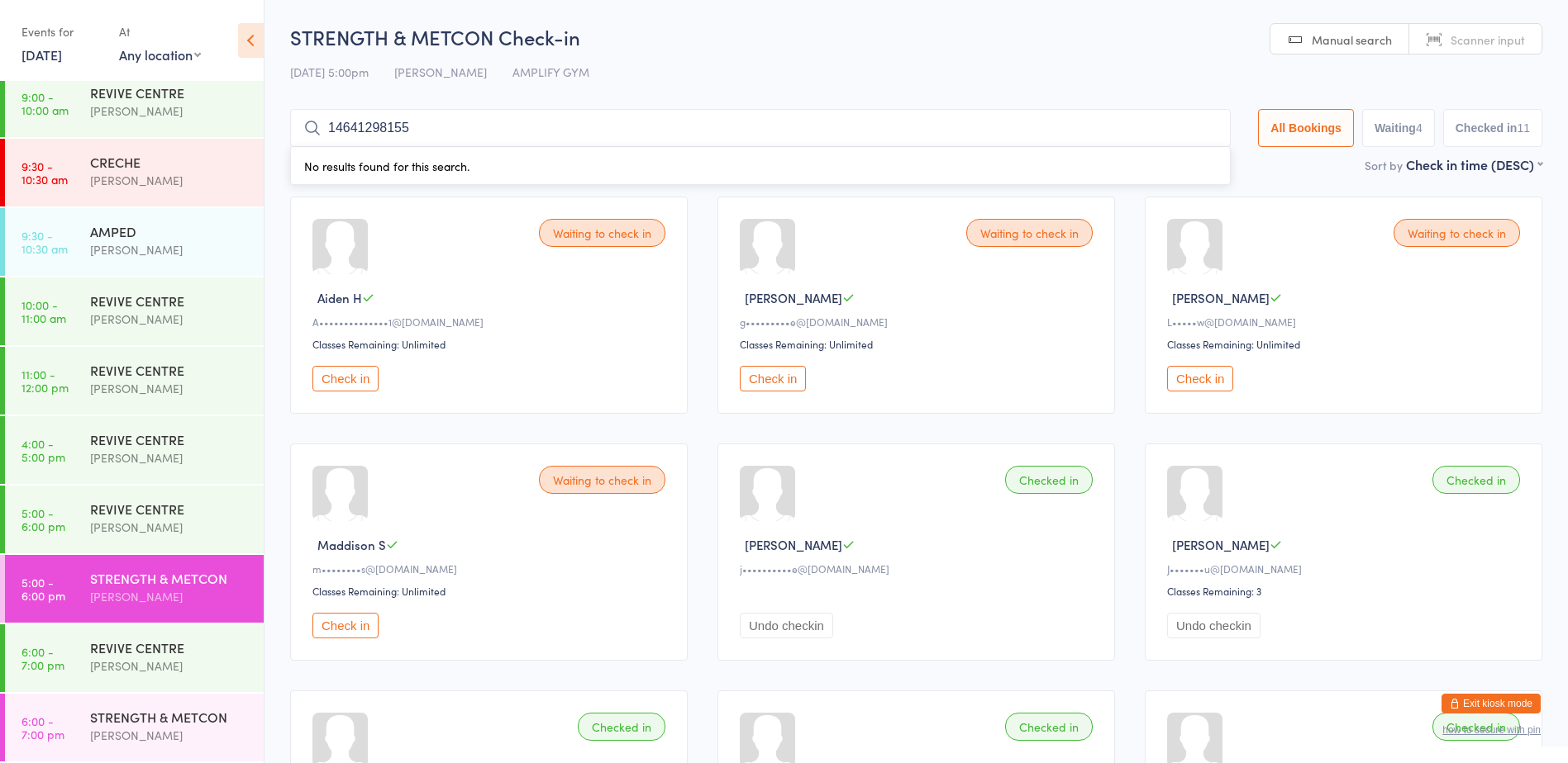
type input "146412981556"
